Goal: Book appointment/travel/reservation

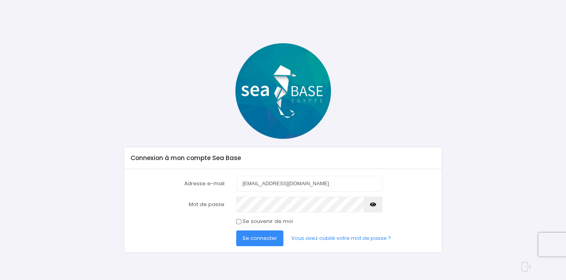
type input "frnckmtzgr@gmail.com"
click at [236, 230] on button "Se connecter" at bounding box center [259, 238] width 47 height 16
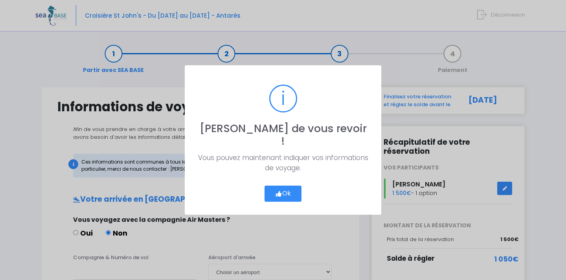
click at [294, 186] on button "Ok" at bounding box center [283, 194] width 37 height 17
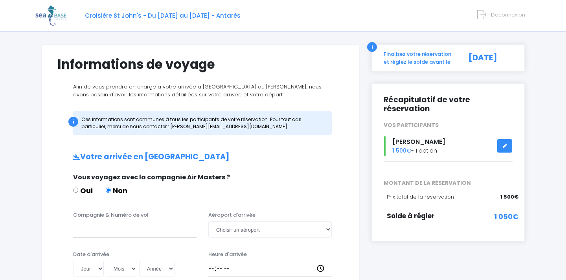
scroll to position [47, 0]
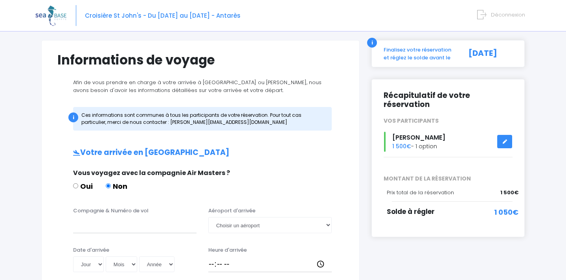
click at [470, 175] on span "MONTANT DE LA RÉSERVATION" at bounding box center [448, 179] width 141 height 8
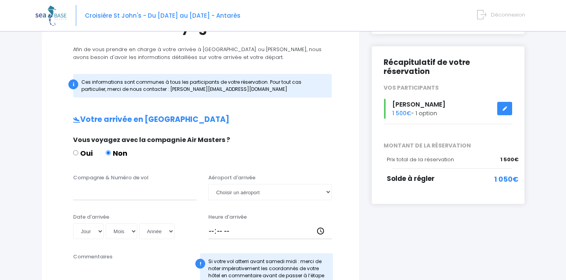
scroll to position [105, 0]
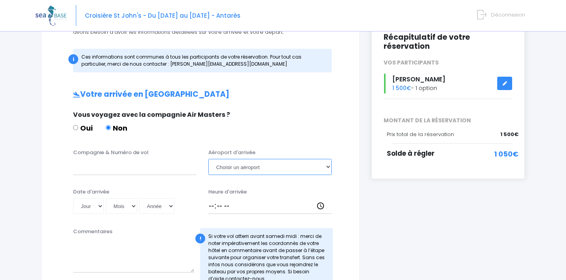
click at [241, 168] on select "Choisir un aéroport Hurghada Marsa Alam" at bounding box center [270, 167] width 124 height 16
select select "Hurghada"
click at [208, 159] on select "Choisir un aéroport Hurghada Marsa Alam" at bounding box center [270, 167] width 124 height 16
click at [153, 170] on input "Compagnie & Numéro de vol" at bounding box center [135, 167] width 124 height 16
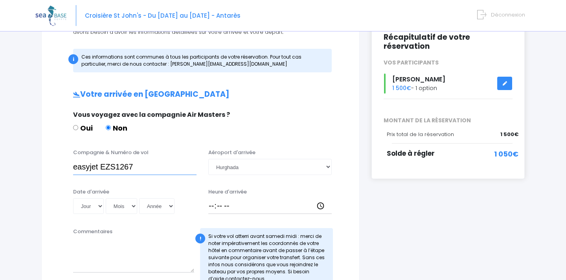
type input "easyjet EZS1267"
click at [98, 203] on select "Jour 01 02 03 04 05 06 07 08 09 10 11 12 13 14 15 16 17 18 19 20 21 22 23 24 25…" at bounding box center [88, 206] width 31 height 16
select select "06"
click at [73, 198] on select "Jour 01 02 03 04 05 06 07 08 09 10 11 12 13 14 15 16 17 18 19 20 21 22 23 24 25…" at bounding box center [88, 206] width 31 height 16
click at [122, 205] on select "Mois 01 02 03 04 05 06 07 08 09 10 11 12" at bounding box center [121, 206] width 31 height 16
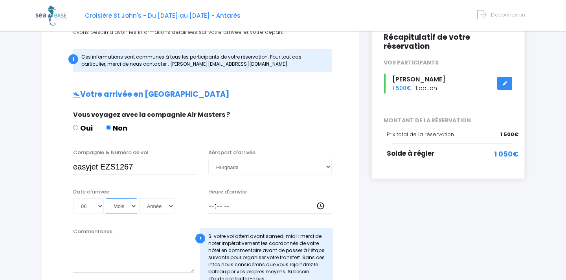
select select "12"
click at [106, 198] on select "Mois 01 02 03 04 05 06 07 08 09 10 11 12" at bounding box center [121, 206] width 31 height 16
click at [157, 205] on select "Année 2045 2044 2043 2042 2041 2040 2039 2038 2037 2036 2035 2034 2033 2032 203…" at bounding box center [156, 206] width 35 height 16
select select "2025"
click at [139, 198] on select "Année 2045 2044 2043 2042 2041 2040 2039 2038 2037 2036 2035 2034 2033 2032 203…" at bounding box center [156, 206] width 35 height 16
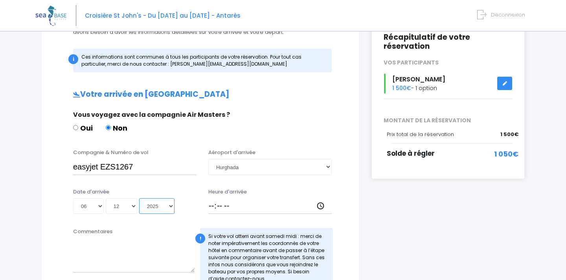
type input "2025-12-06"
click at [226, 207] on input "Heure d'arrivée" at bounding box center [270, 206] width 124 height 16
type input "18:15"
click at [283, 199] on input "18:15" at bounding box center [270, 206] width 124 height 16
click at [320, 228] on div "! Si votre vol atterri avant samedi midi : merci de noter impérativement les co…" at bounding box center [266, 256] width 133 height 57
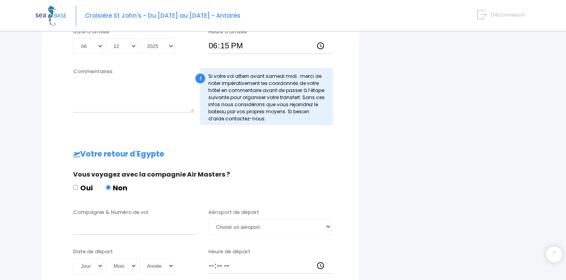
scroll to position [307, 0]
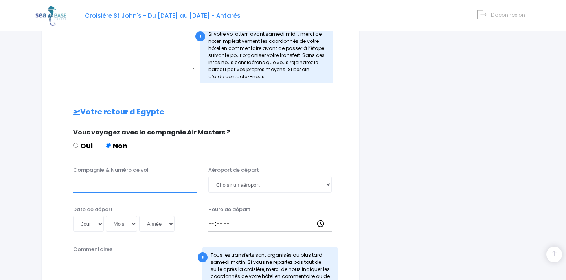
click at [146, 192] on input "Compagnie & Numéro de vol" at bounding box center [135, 185] width 124 height 16
type input "EASYJET EZS1268"
click at [235, 190] on select "Choisir un aéroport Hurghada Marsa Alam" at bounding box center [270, 185] width 124 height 16
select select "Hurghada"
click at [208, 177] on select "Choisir un aéroport Hurghada Marsa Alam" at bounding box center [270, 185] width 124 height 16
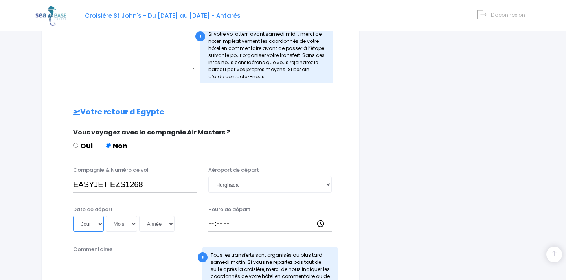
click at [90, 229] on select "Jour 01 02 03 04 05 06 07 08 09 10 11 12 13 14 15 16 17 18 19 20 21 22 23 24 25…" at bounding box center [88, 224] width 31 height 16
select select "13"
click at [73, 216] on select "Jour 01 02 03 04 05 06 07 08 09 10 11 12 13 14 15 16 17 18 19 20 21 22 23 24 25…" at bounding box center [88, 224] width 31 height 16
click at [121, 221] on select "Mois 01 02 03 04 05 06 07 08 09 10 11 12" at bounding box center [121, 224] width 31 height 16
select select "12"
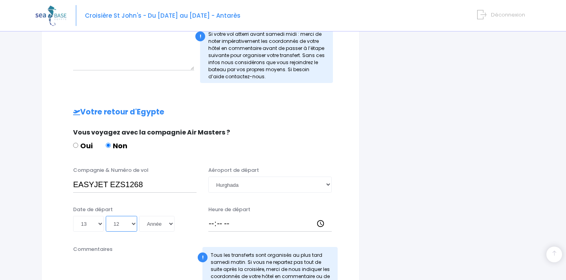
click at [106, 216] on select "Mois 01 02 03 04 05 06 07 08 09 10 11 12" at bounding box center [121, 224] width 31 height 16
click at [157, 221] on select "Année 2045 2044 2043 2042 2041 2040 2039 2038 2037 2036 2035 2034 2033 2032 203…" at bounding box center [156, 224] width 35 height 16
select select "2025"
click at [139, 216] on select "Année 2045 2044 2043 2042 2041 2040 2039 2038 2037 2036 2035 2034 2033 2032 203…" at bounding box center [156, 224] width 35 height 16
type input "2025-12-13"
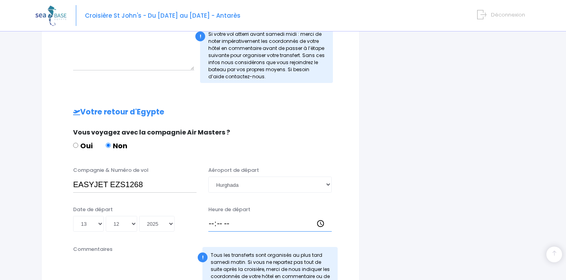
click at [226, 227] on input "Heure de départ" at bounding box center [270, 224] width 124 height 16
type input "19:10"
click at [260, 227] on input "19:10" at bounding box center [270, 224] width 124 height 16
click at [244, 225] on input "19:10" at bounding box center [270, 224] width 124 height 16
click at [197, 229] on div "Date de départ Jour 01 02 03 04 05 06 07 08 09 10 11 12 13 14 15 16 17 18 19 20…" at bounding box center [134, 219] width 135 height 26
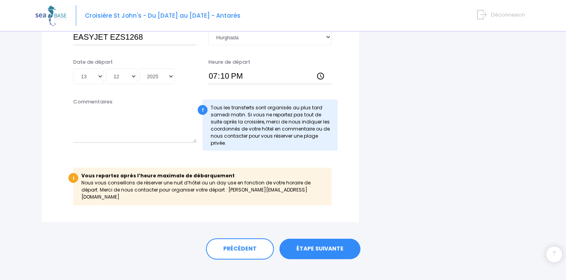
scroll to position [459, 0]
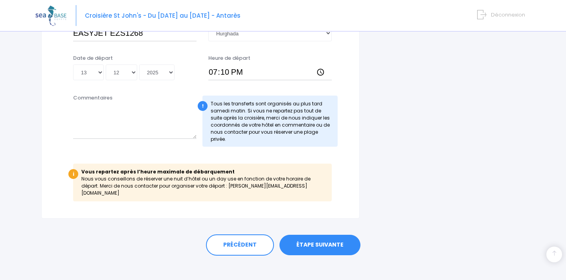
click at [314, 236] on link "ÉTAPE SUIVANTE" at bounding box center [320, 245] width 81 height 20
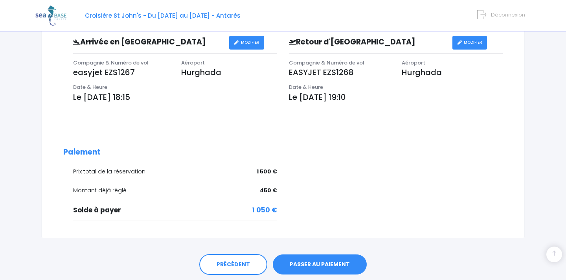
scroll to position [273, 0]
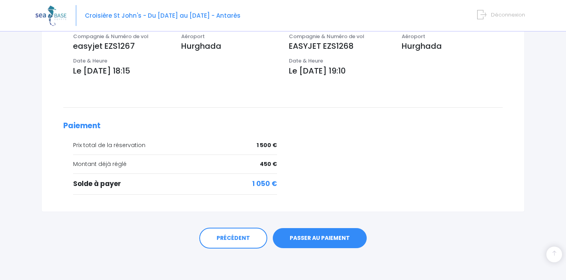
click at [318, 242] on link "PASSER AU PAIEMENT" at bounding box center [320, 238] width 94 height 20
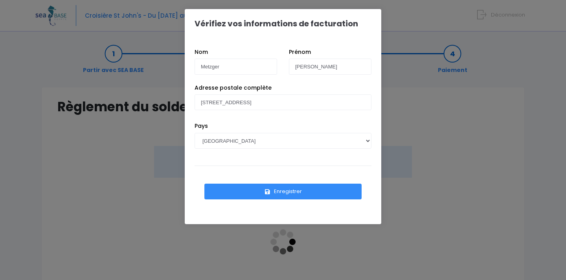
click at [287, 191] on button "Enregistrer" at bounding box center [283, 192] width 157 height 16
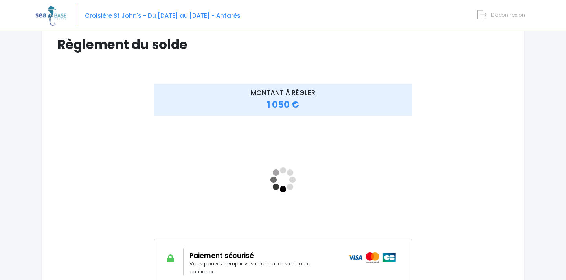
scroll to position [63, 0]
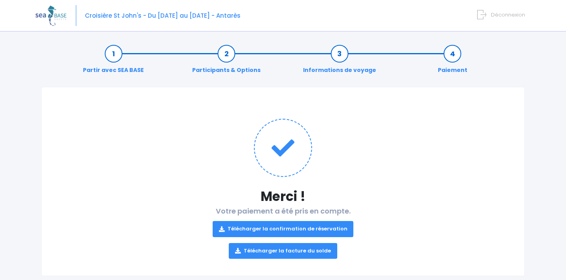
scroll to position [16, 0]
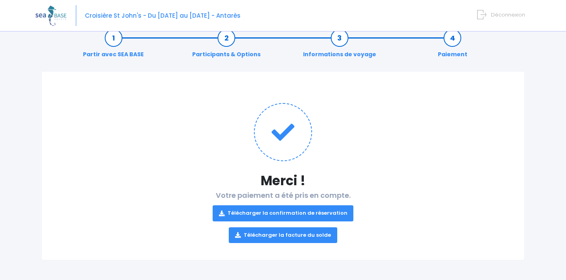
click at [291, 213] on link "Télécharger la confirmation de réservation" at bounding box center [283, 213] width 141 height 16
click at [288, 240] on link "Télécharger la facture du solde" at bounding box center [283, 235] width 109 height 16
